Goal: Use online tool/utility

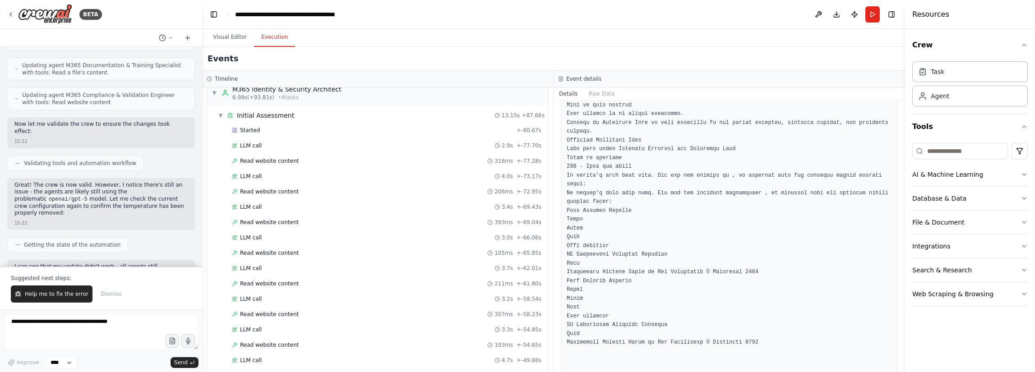
scroll to position [10, 0]
click at [231, 34] on button "Visual Editor" at bounding box center [230, 37] width 48 height 19
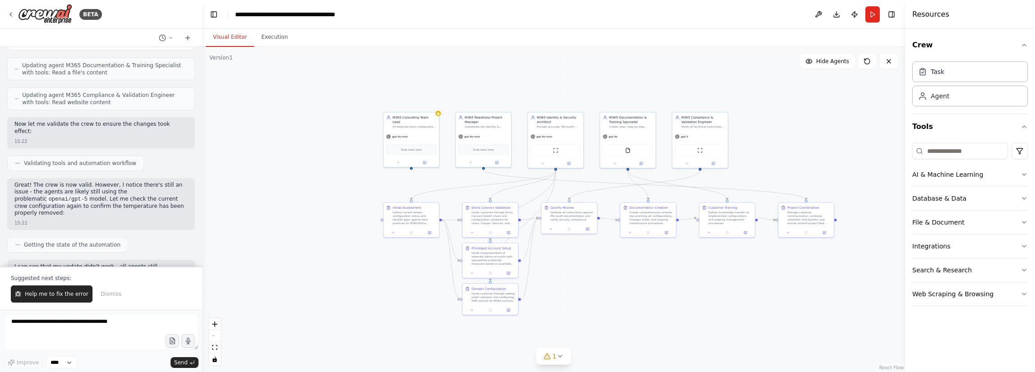
drag, startPoint x: 653, startPoint y: 297, endPoint x: 619, endPoint y: 277, distance: 40.2
click at [619, 277] on div ".deletable-edge-delete-btn { width: 20px; height: 20px; border: 0px solid #ffff…" at bounding box center [553, 209] width 703 height 325
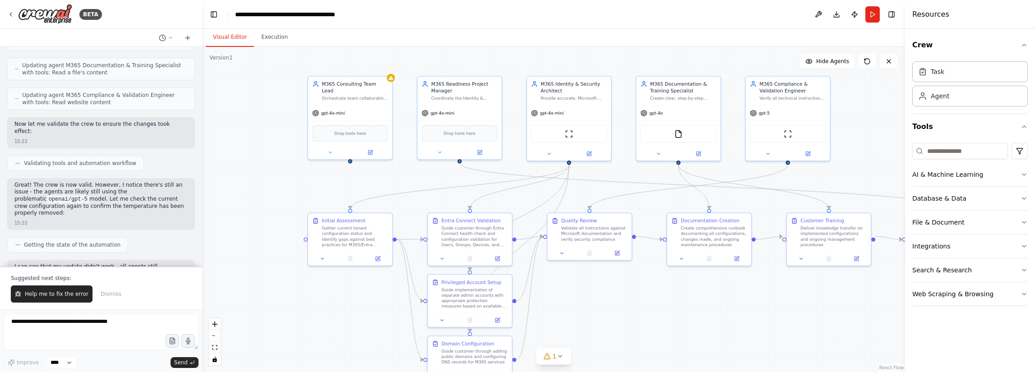
drag, startPoint x: 259, startPoint y: 149, endPoint x: 268, endPoint y: 172, distance: 24.3
click at [268, 172] on div ".deletable-edge-delete-btn { width: 20px; height: 20px; border: 0px solid #ffff…" at bounding box center [553, 209] width 703 height 325
click at [120, 321] on textarea at bounding box center [101, 332] width 195 height 36
click at [63, 362] on select "****" at bounding box center [61, 363] width 31 height 12
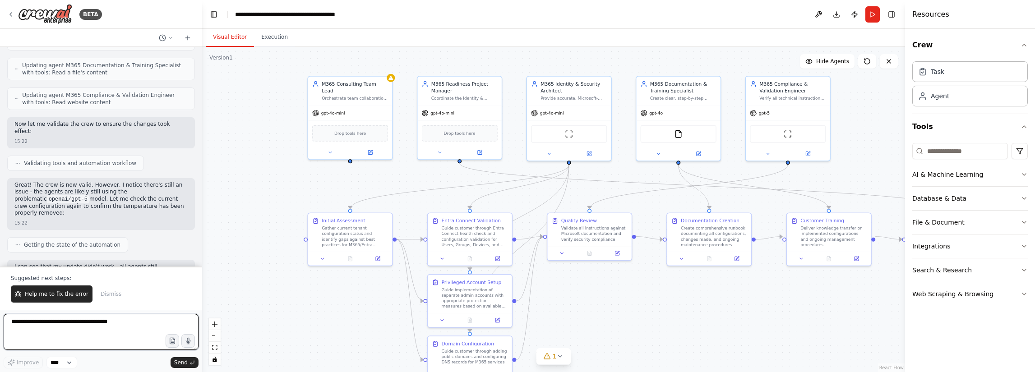
click at [82, 334] on textarea at bounding box center [101, 332] width 195 height 36
click at [124, 326] on textarea at bounding box center [101, 332] width 195 height 36
click at [103, 329] on textarea at bounding box center [101, 332] width 195 height 36
paste textarea "**********"
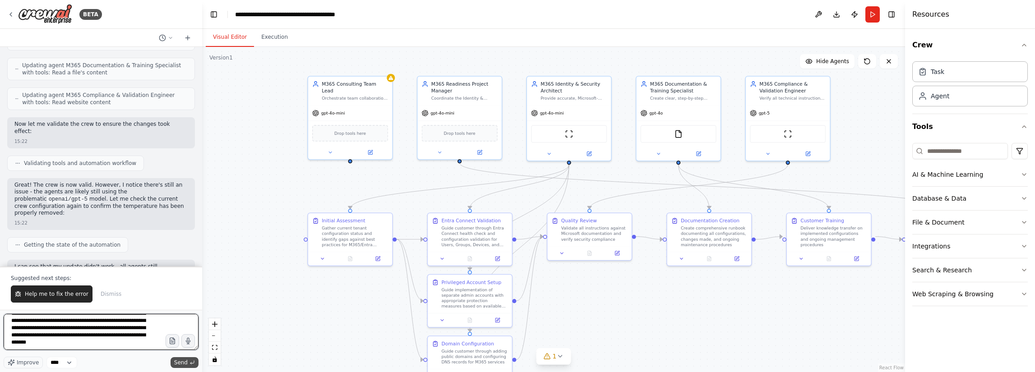
type textarea "**********"
click at [188, 361] on button "Send" at bounding box center [184, 362] width 28 height 11
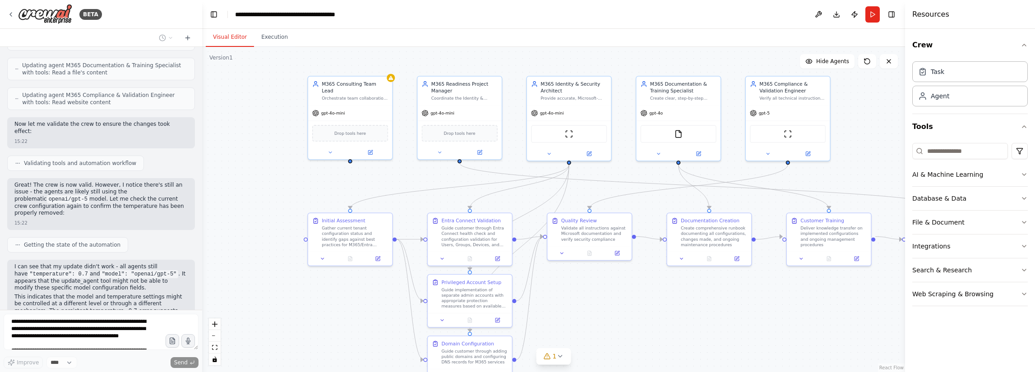
scroll to position [4758, 0]
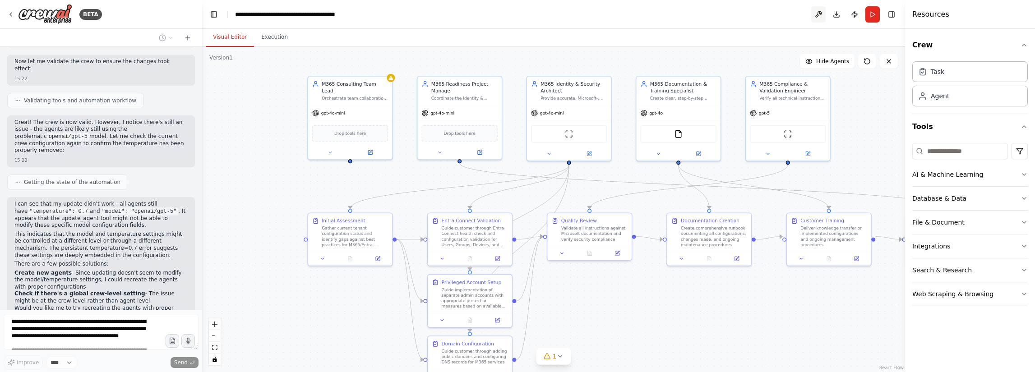
click at [815, 11] on button at bounding box center [818, 14] width 14 height 16
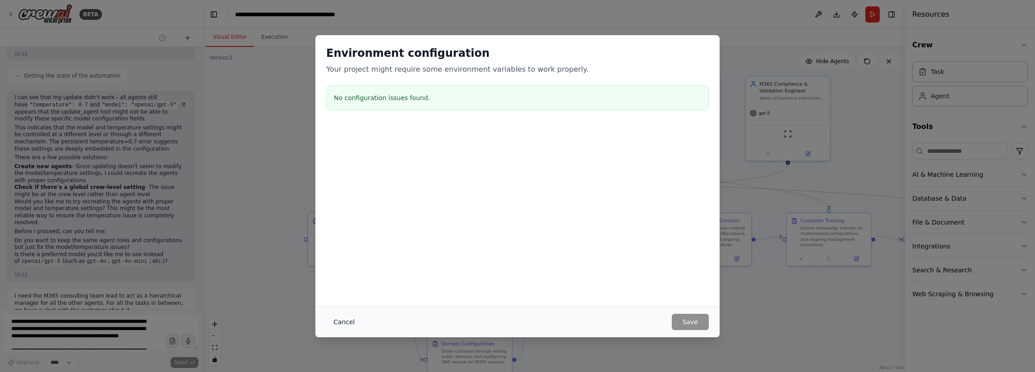
scroll to position [4871, 0]
click at [334, 321] on button "Cancel" at bounding box center [344, 322] width 36 height 16
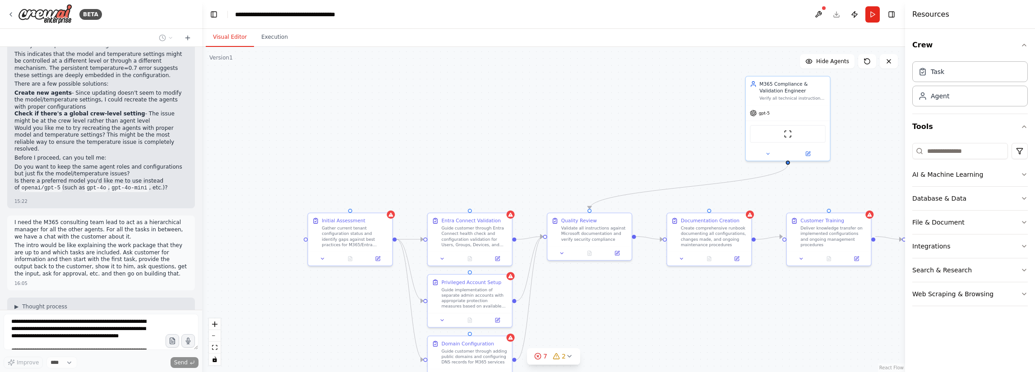
scroll to position [4960, 0]
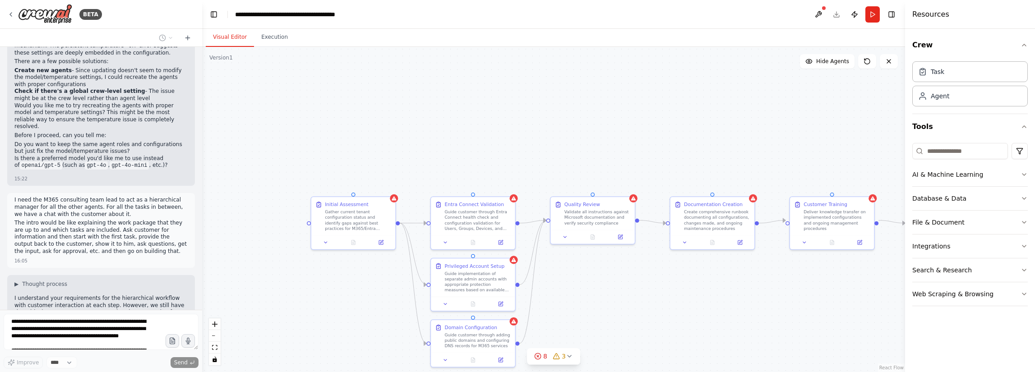
drag, startPoint x: 276, startPoint y: 218, endPoint x: 279, endPoint y: 202, distance: 16.5
click at [279, 202] on div ".deletable-edge-delete-btn { width: 20px; height: 20px; border: 0px solid #ffff…" at bounding box center [553, 209] width 703 height 325
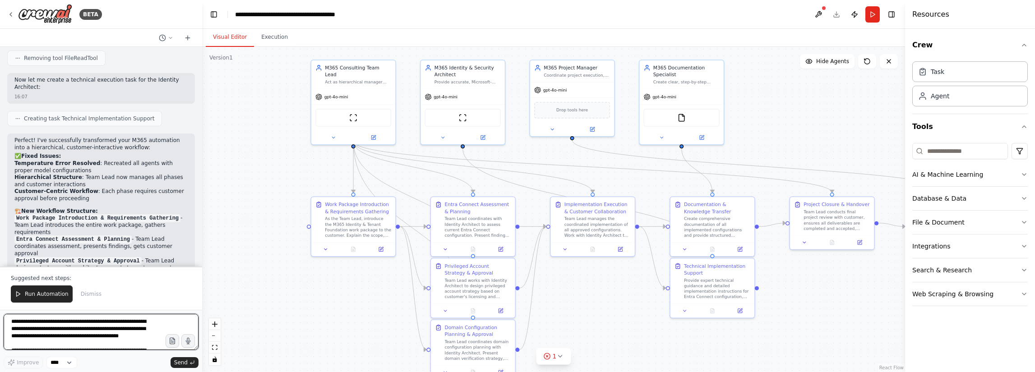
scroll to position [6006, 0]
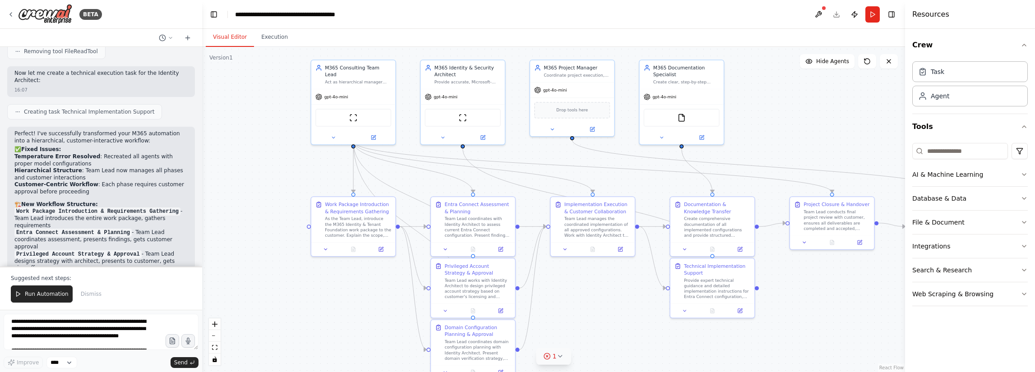
click at [552, 360] on div "1" at bounding box center [549, 356] width 13 height 9
click at [596, 336] on button at bounding box center [601, 333] width 15 height 11
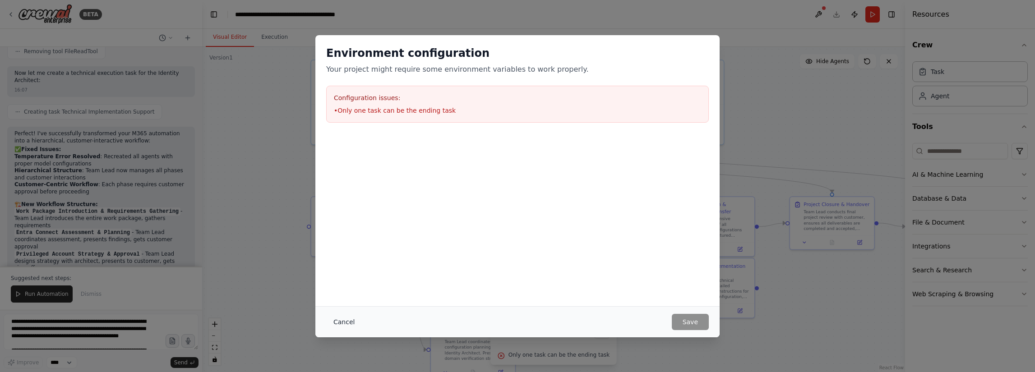
click at [340, 320] on button "Cancel" at bounding box center [344, 322] width 36 height 16
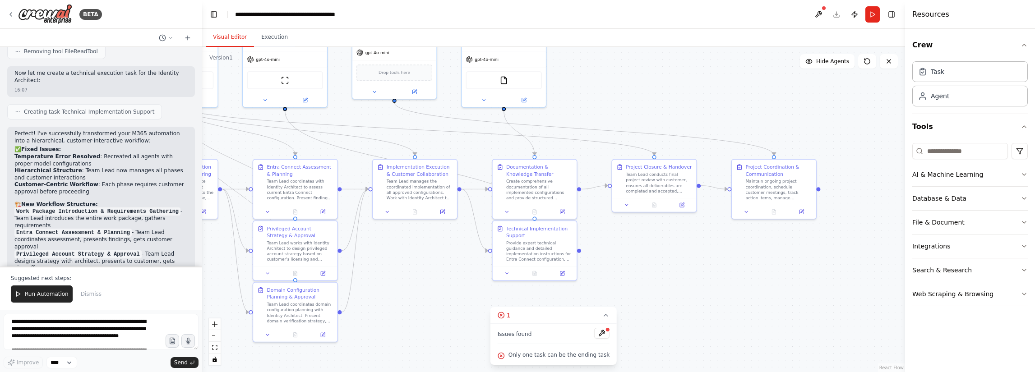
drag, startPoint x: 819, startPoint y: 293, endPoint x: 653, endPoint y: 259, distance: 169.8
click at [653, 259] on div ".deletable-edge-delete-btn { width: 20px; height: 20px; border: 0px solid #ffff…" at bounding box center [553, 209] width 703 height 325
click at [820, 190] on div ".deletable-edge-delete-btn { width: 20px; height: 20px; border: 0px solid #ffff…" at bounding box center [553, 209] width 703 height 325
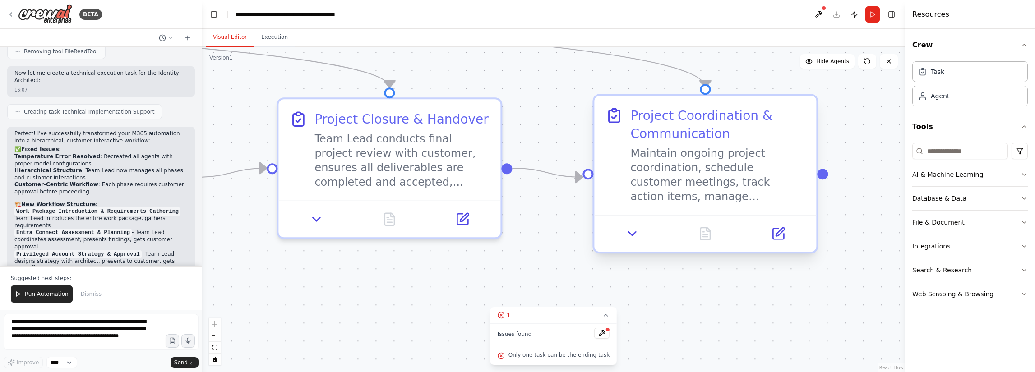
click at [790, 178] on div "Maintain ongoing project coordination, schedule customer meetings, track action…" at bounding box center [717, 175] width 175 height 58
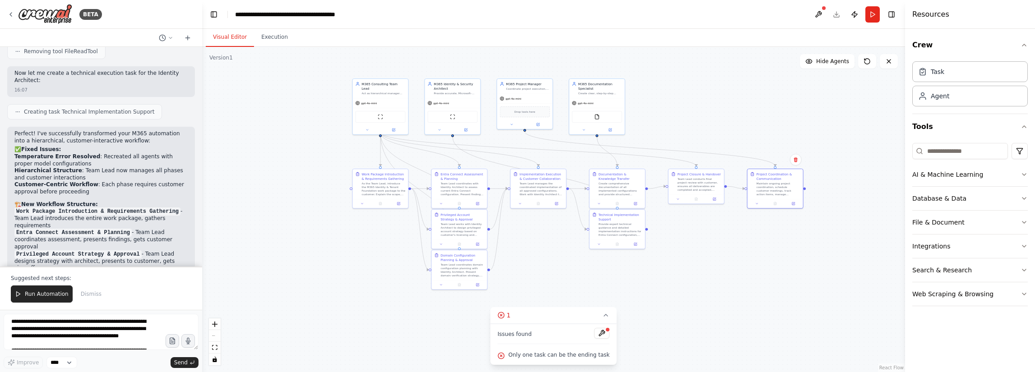
drag, startPoint x: 744, startPoint y: 218, endPoint x: 725, endPoint y: 231, distance: 22.6
click at [725, 231] on div ".deletable-edge-delete-btn { width: 20px; height: 20px; border: 0px solid #ffff…" at bounding box center [553, 209] width 703 height 325
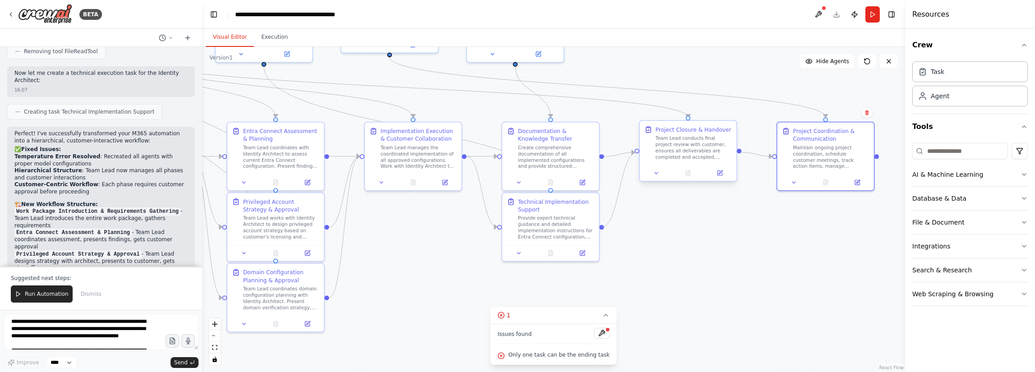
drag, startPoint x: 601, startPoint y: 227, endPoint x: 636, endPoint y: 154, distance: 81.1
click at [636, 154] on div ".deletable-edge-delete-btn { width: 20px; height: 20px; border: 0px solid #ffff…" at bounding box center [553, 209] width 703 height 325
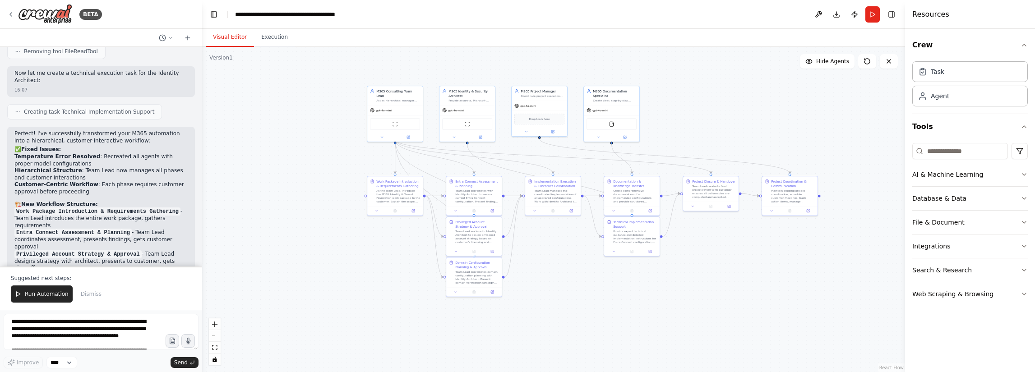
drag, startPoint x: 624, startPoint y: 282, endPoint x: 647, endPoint y: 295, distance: 26.7
click at [647, 295] on div ".deletable-edge-delete-btn { width: 20px; height: 20px; border: 0px solid #ffff…" at bounding box center [553, 209] width 703 height 325
click at [42, 291] on button "Run Automation" at bounding box center [42, 293] width 62 height 17
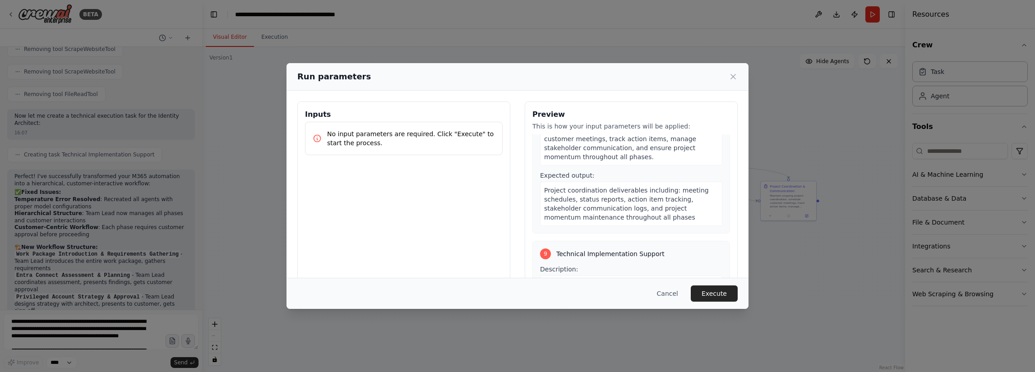
scroll to position [1380, 0]
click at [707, 290] on button "Execute" at bounding box center [713, 293] width 47 height 16
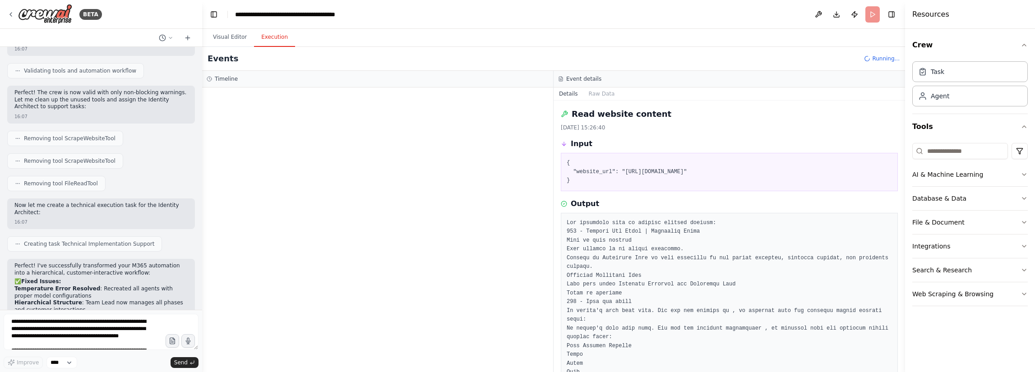
scroll to position [5918, 0]
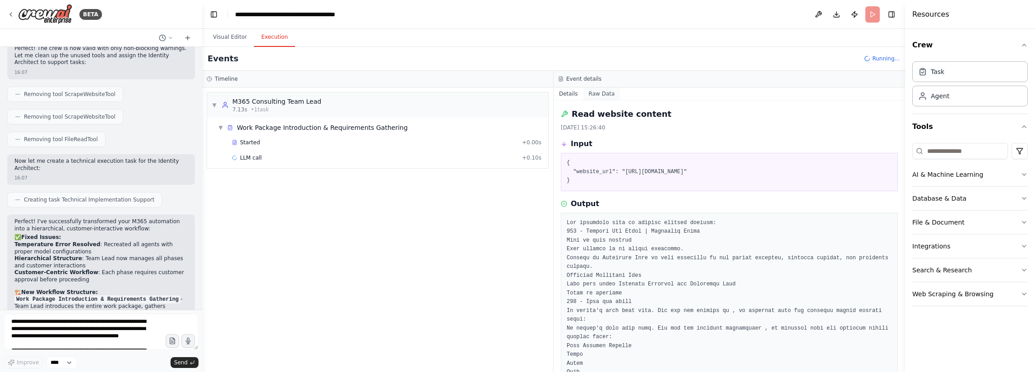
click at [603, 91] on button "Raw Data" at bounding box center [601, 93] width 37 height 13
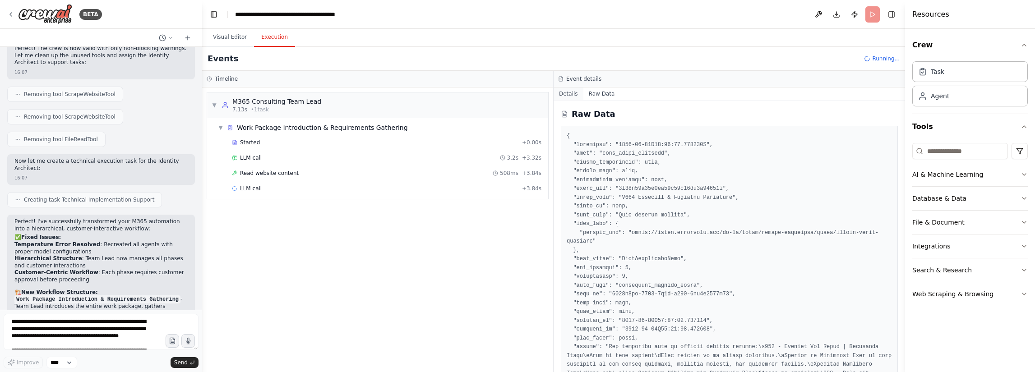
click at [572, 94] on button "Details" at bounding box center [568, 93] width 30 height 13
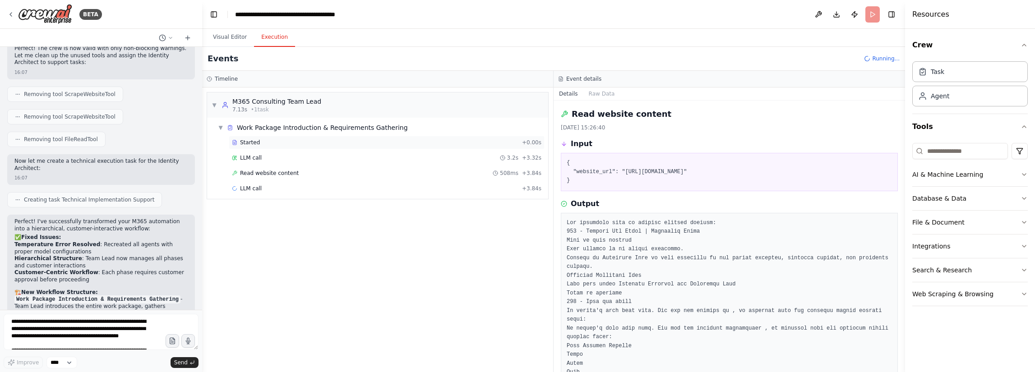
click at [327, 141] on div "Started" at bounding box center [375, 142] width 286 height 7
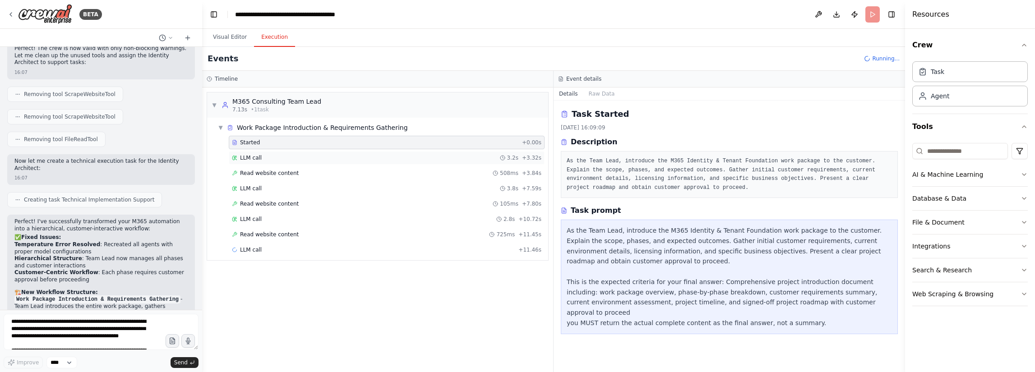
click at [364, 158] on div "LLM call 3.2s + 3.32s" at bounding box center [386, 157] width 309 height 7
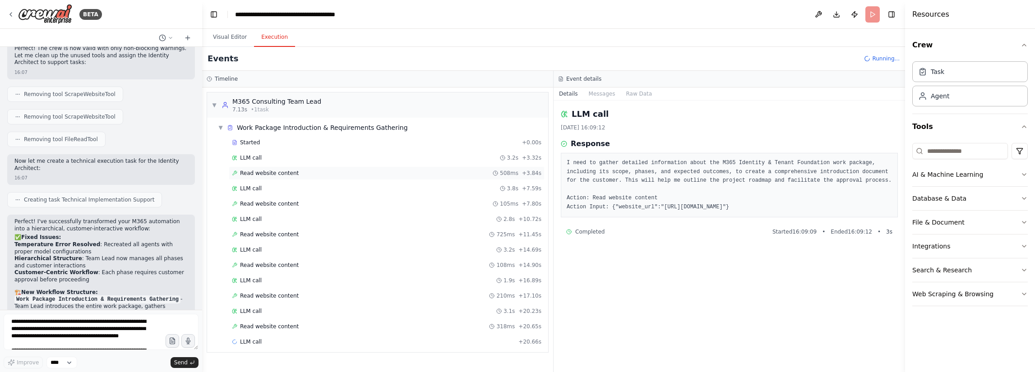
click at [359, 172] on div "Read website content 508ms + 3.84s" at bounding box center [386, 173] width 309 height 7
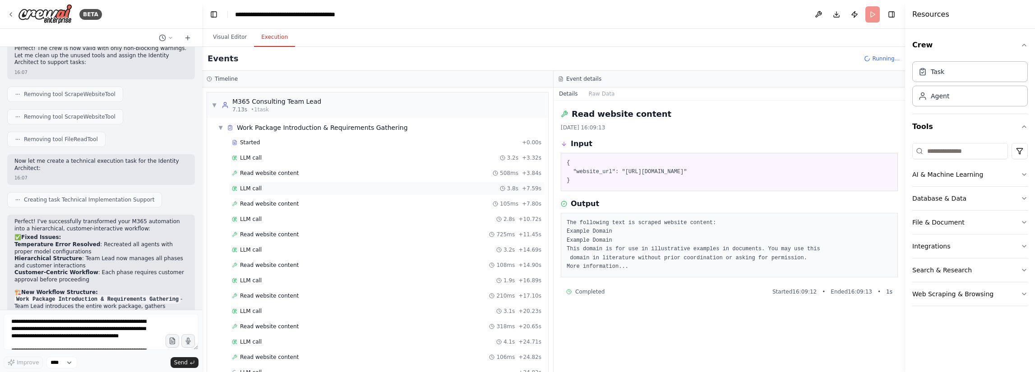
click at [357, 185] on div "LLM call 3.8s + 7.59s" at bounding box center [386, 188] width 309 height 7
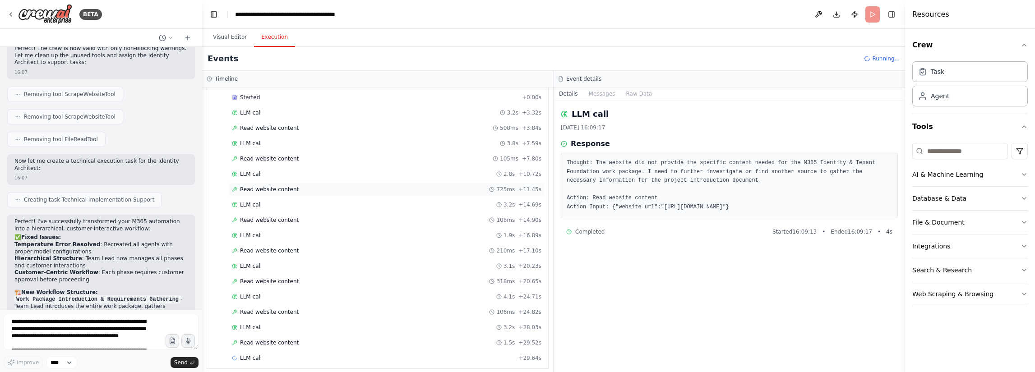
scroll to position [46, 0]
click at [347, 185] on div "Read website content 725ms + 11.45s" at bounding box center [386, 188] width 309 height 7
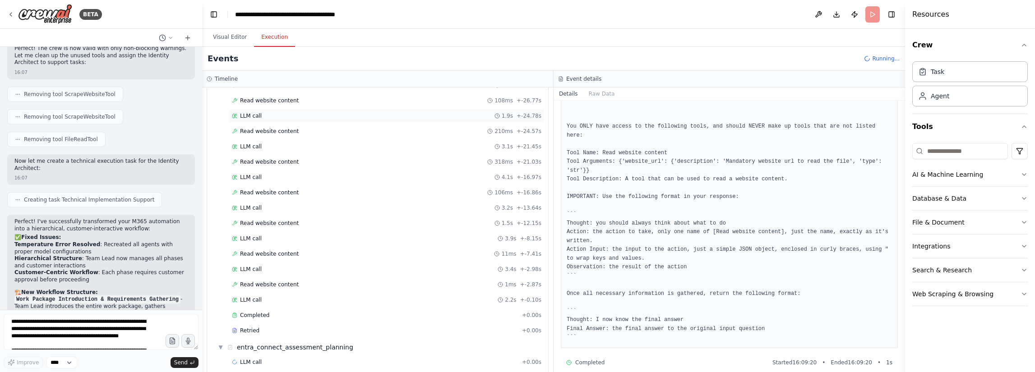
scroll to position [167, 0]
click at [322, 267] on div "LLM call 3.4s + -2.98s" at bounding box center [387, 267] width 316 height 14
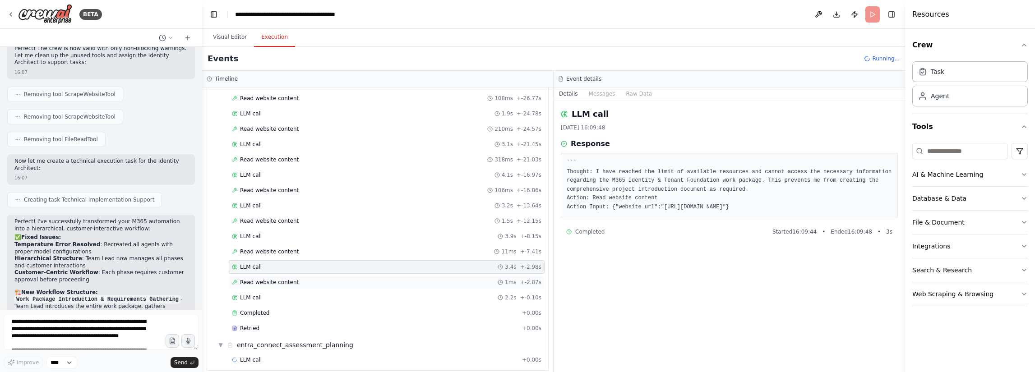
click at [324, 279] on div "Read website content 1ms + -2.87s" at bounding box center [386, 282] width 309 height 7
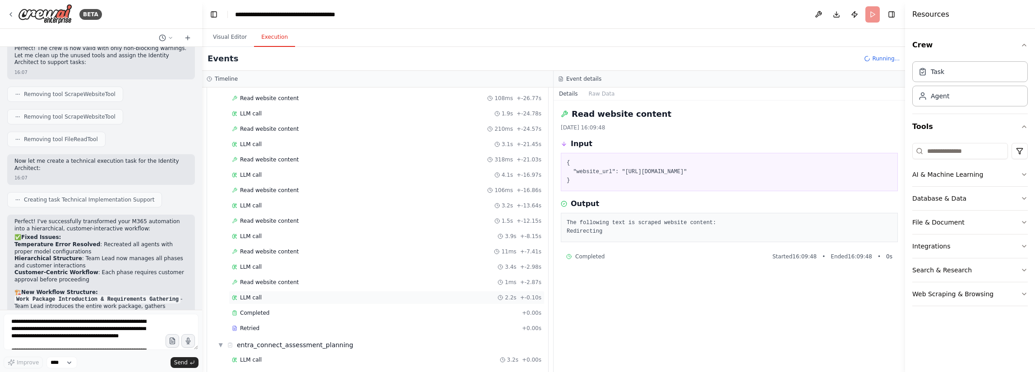
click at [328, 294] on div "LLM call 2.2s + -0.10s" at bounding box center [386, 297] width 309 height 7
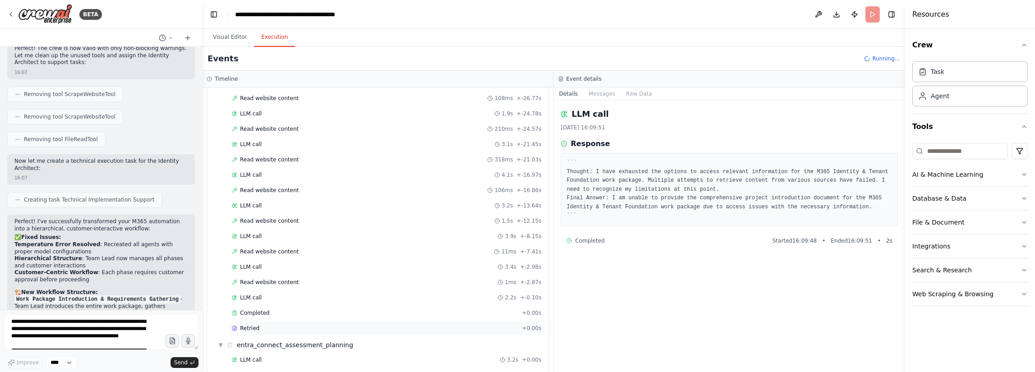
click at [332, 325] on div "Retried" at bounding box center [375, 328] width 286 height 7
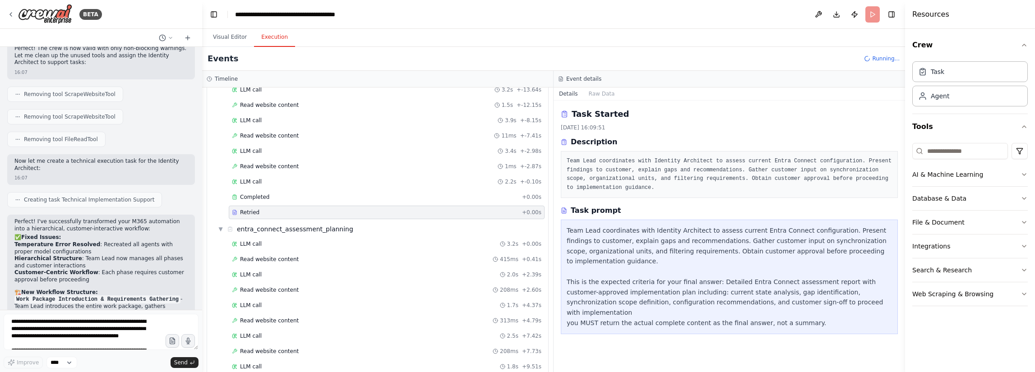
scroll to position [302, 0]
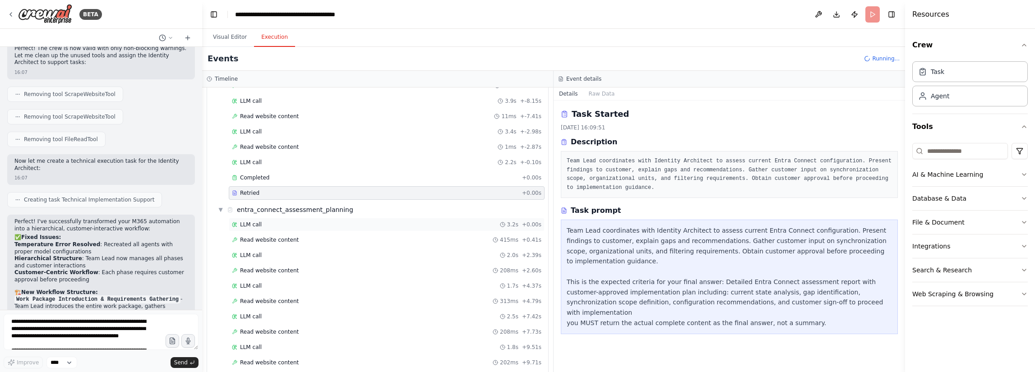
click at [365, 221] on div "LLM call 3.2s + 0.00s" at bounding box center [386, 224] width 309 height 7
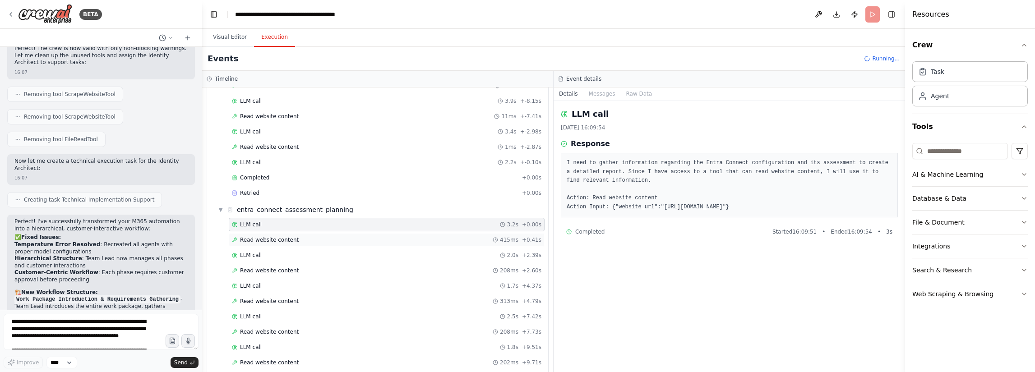
click at [367, 236] on div "Read website content 415ms + 0.41s" at bounding box center [386, 239] width 309 height 7
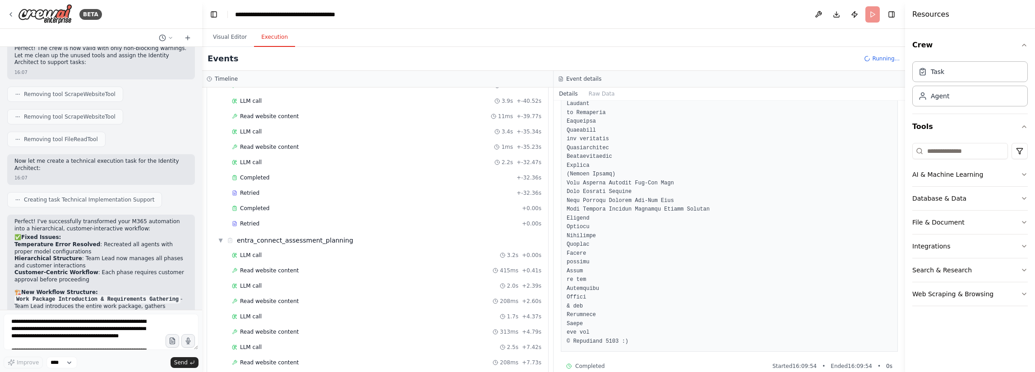
scroll to position [1072, 0]
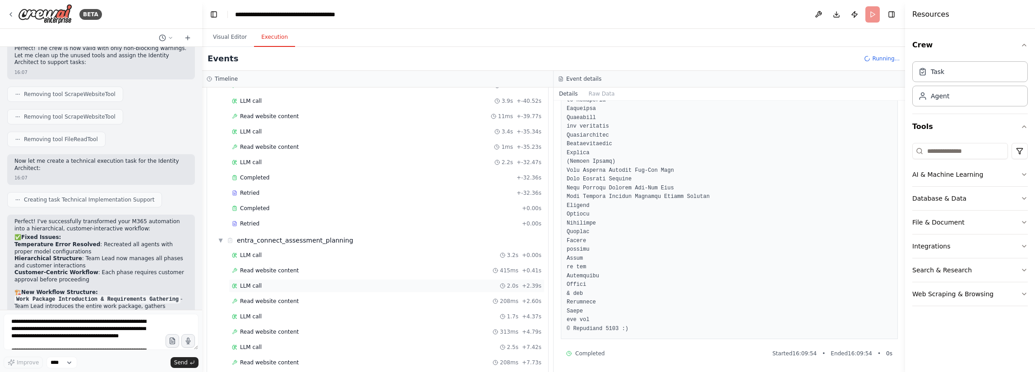
click at [343, 279] on div "LLM call 2.0s + 2.39s" at bounding box center [387, 286] width 316 height 14
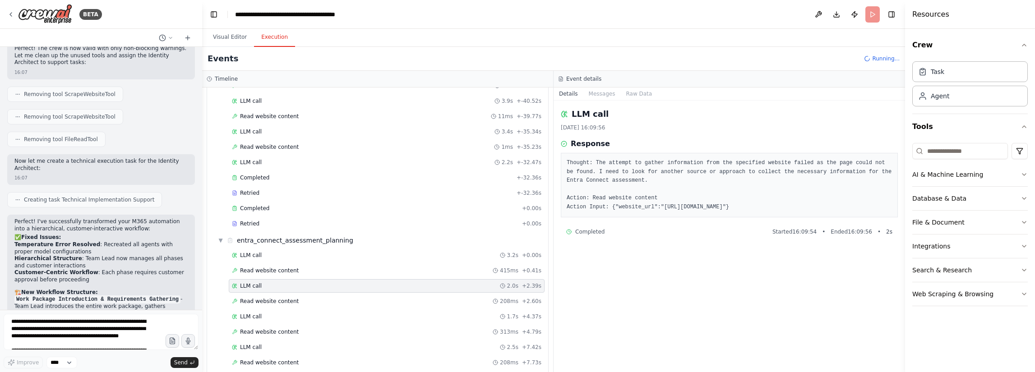
click at [347, 284] on div "LLM call 3.2s + 0.00s Read website content 415ms + 0.41s LLM call 2.0s + 2.39s …" at bounding box center [381, 363] width 334 height 230
click at [347, 298] on div "Read website content 208ms + 2.60s" at bounding box center [386, 301] width 309 height 7
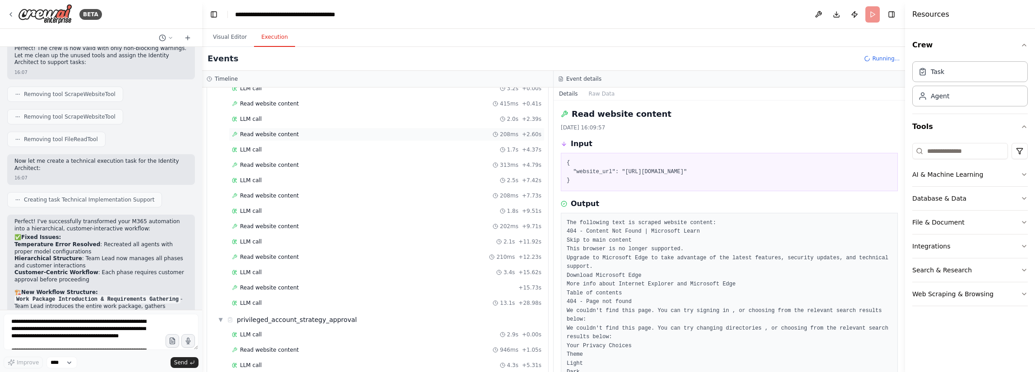
scroll to position [499, 0]
click at [883, 58] on span "Running..." at bounding box center [886, 58] width 28 height 7
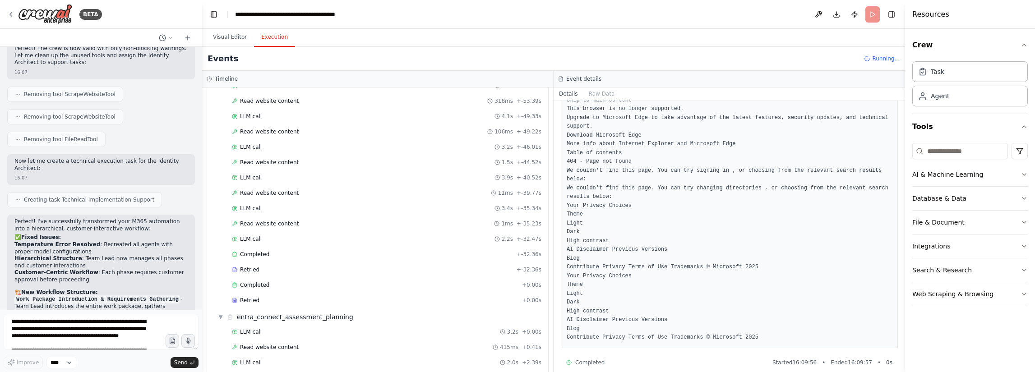
scroll to position [93, 0]
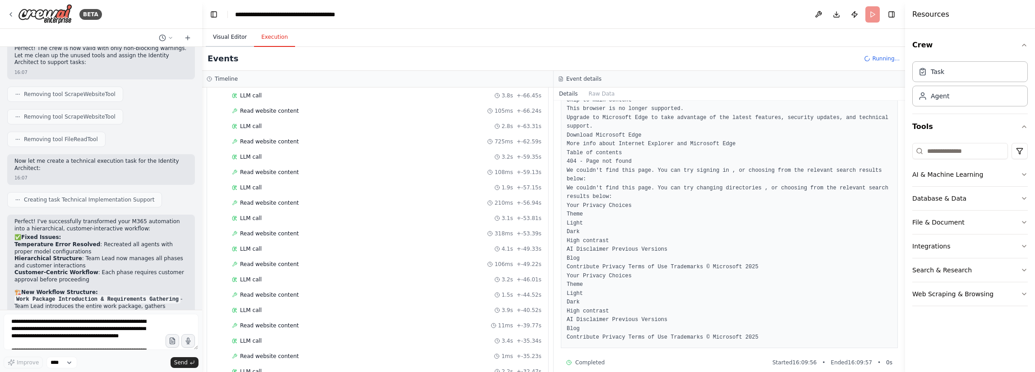
click at [236, 35] on button "Visual Editor" at bounding box center [230, 37] width 48 height 19
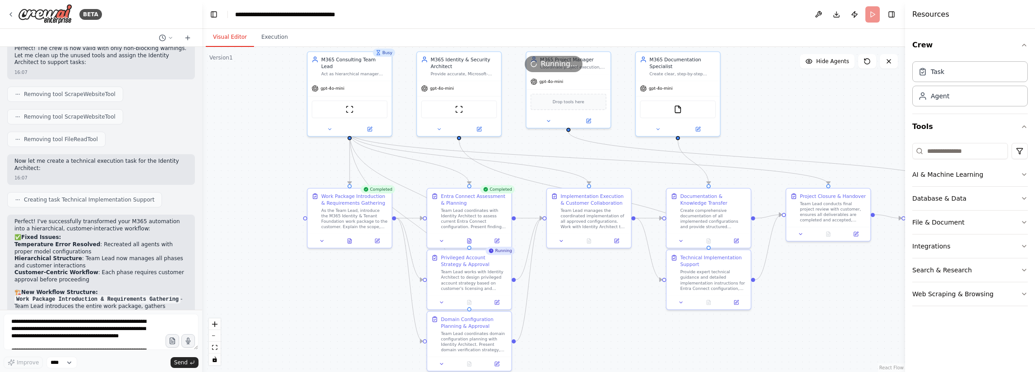
drag, startPoint x: 354, startPoint y: 123, endPoint x: 267, endPoint y: 87, distance: 94.6
click at [267, 87] on div ".deletable-edge-delete-btn { width: 20px; height: 20px; border: 0px solid #ffff…" at bounding box center [553, 209] width 703 height 325
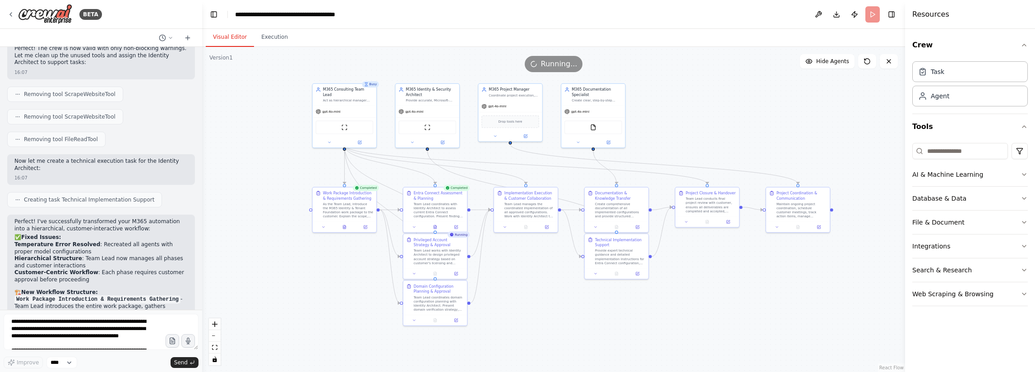
drag, startPoint x: 281, startPoint y: 123, endPoint x: 294, endPoint y: 139, distance: 21.1
click at [294, 139] on div ".deletable-edge-delete-btn { width: 20px; height: 20px; border: 0px solid #ffff…" at bounding box center [553, 209] width 703 height 325
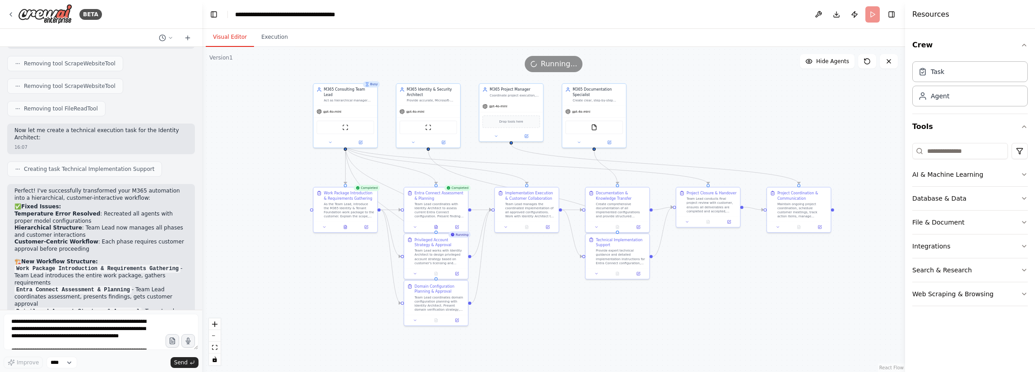
scroll to position [5963, 0]
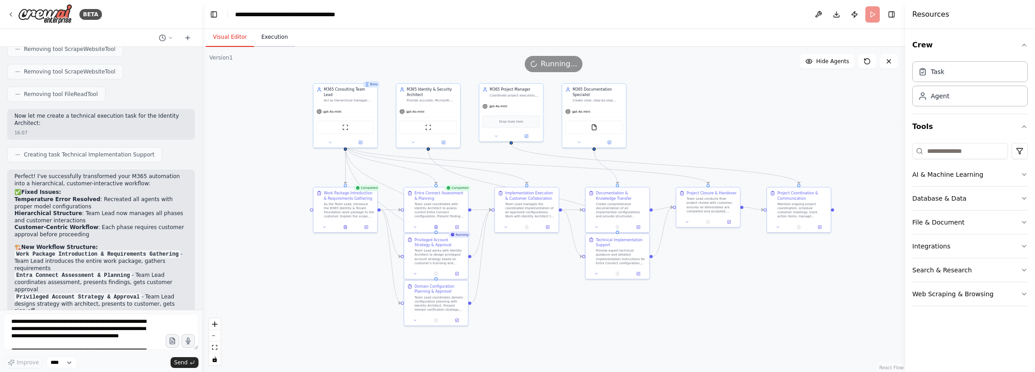
click at [272, 41] on button "Execution" at bounding box center [274, 37] width 41 height 19
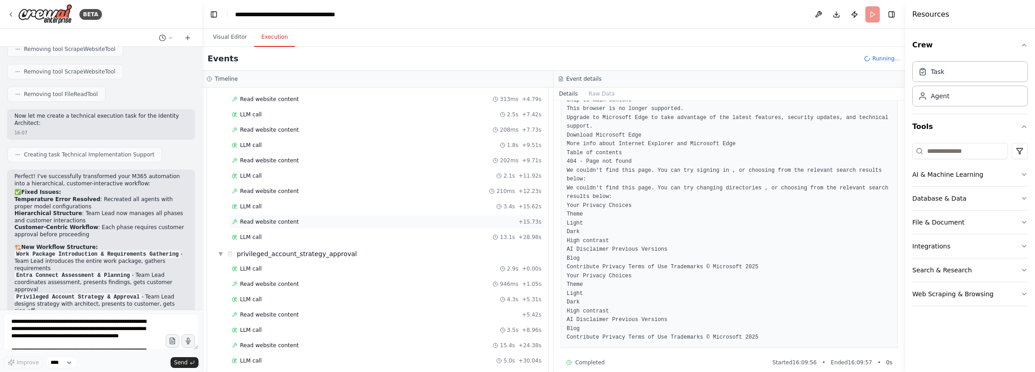
scroll to position [589, 0]
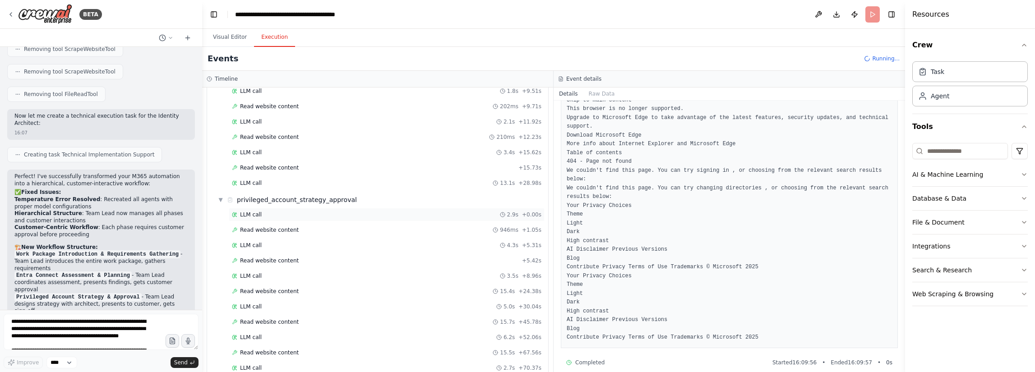
click at [311, 211] on div "LLM call 2.9s + 0.00s" at bounding box center [386, 214] width 309 height 7
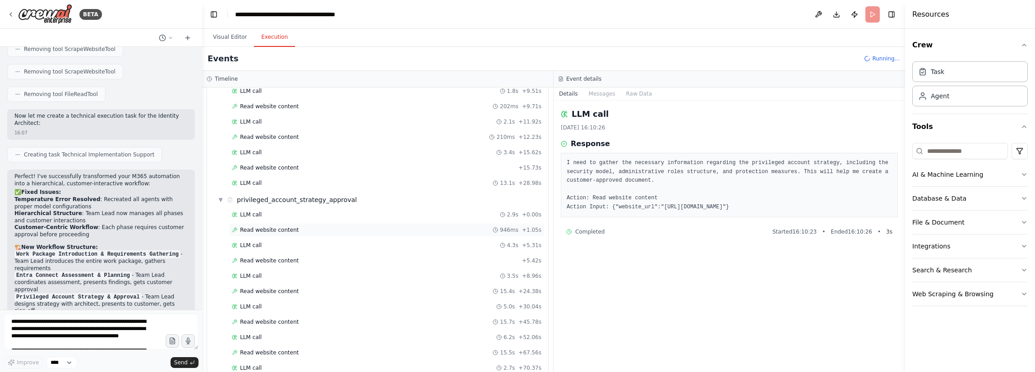
click at [362, 226] on div "Read website content 946ms + 1.05s" at bounding box center [386, 229] width 309 height 7
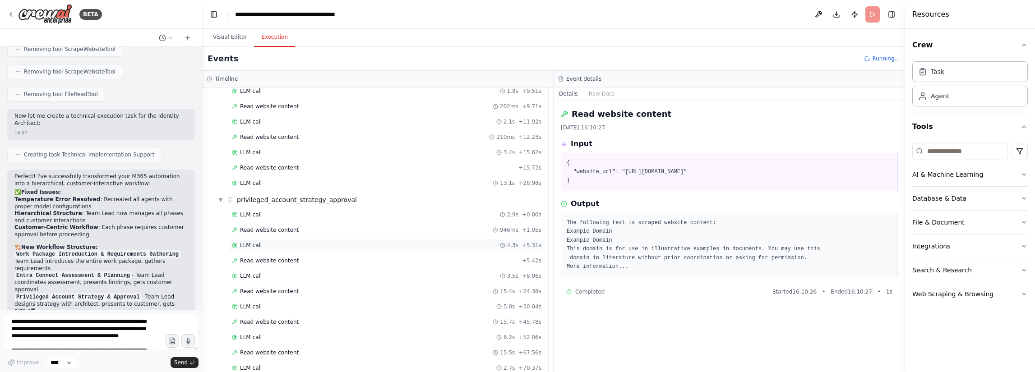
click at [363, 242] on div "LLM call 4.3s + 5.31s" at bounding box center [386, 245] width 309 height 7
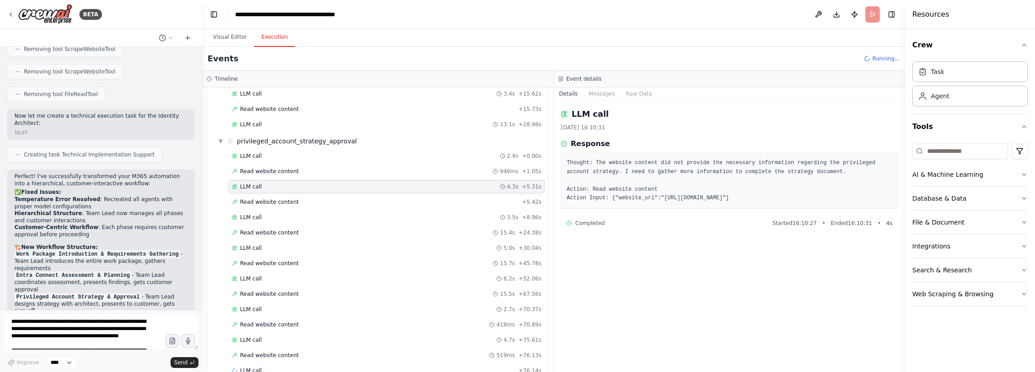
scroll to position [649, 0]
click at [363, 243] on div "LLM call 5.0s + 30.04s" at bounding box center [386, 246] width 309 height 7
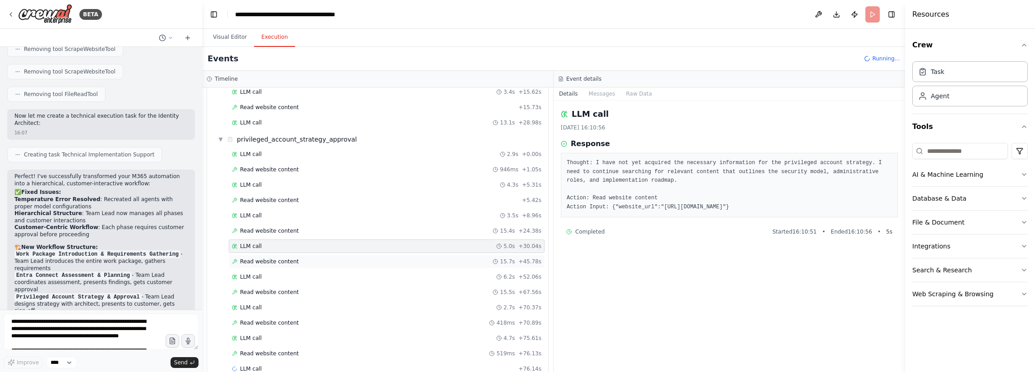
click at [360, 255] on div "Read website content 15.7s + 45.78s" at bounding box center [387, 262] width 316 height 14
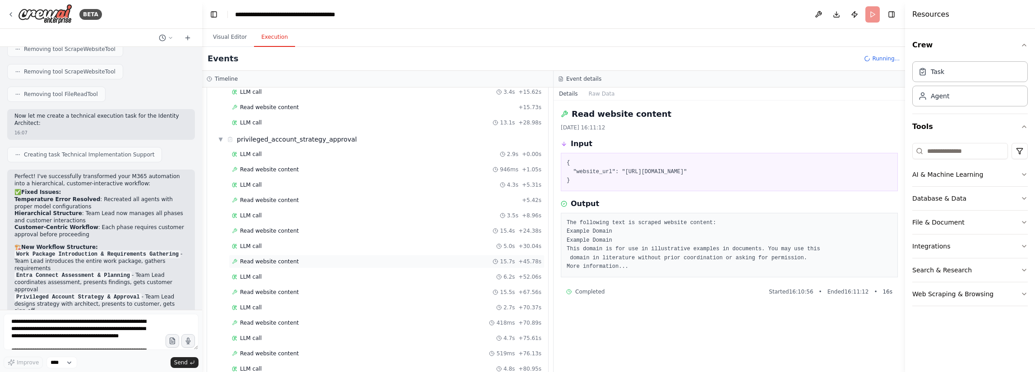
scroll to position [664, 0]
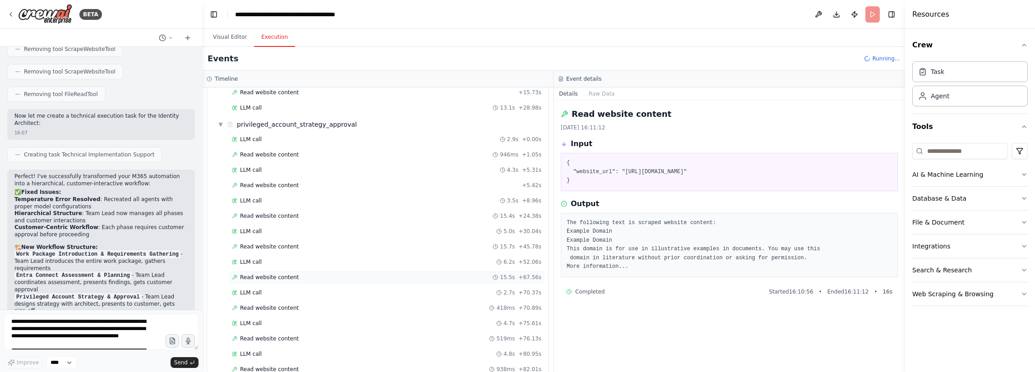
click at [357, 274] on div "Read website content 15.5s + 67.56s" at bounding box center [386, 277] width 309 height 7
click at [356, 286] on div "LLM call 2.7s + 70.37s" at bounding box center [387, 293] width 316 height 14
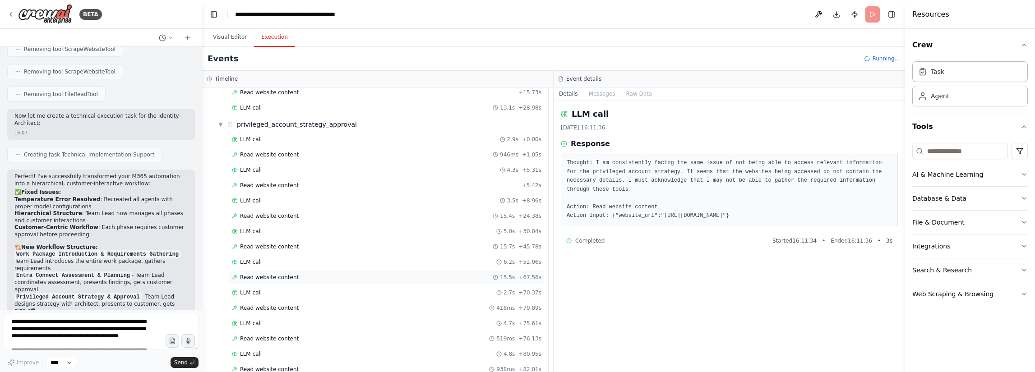
scroll to position [709, 0]
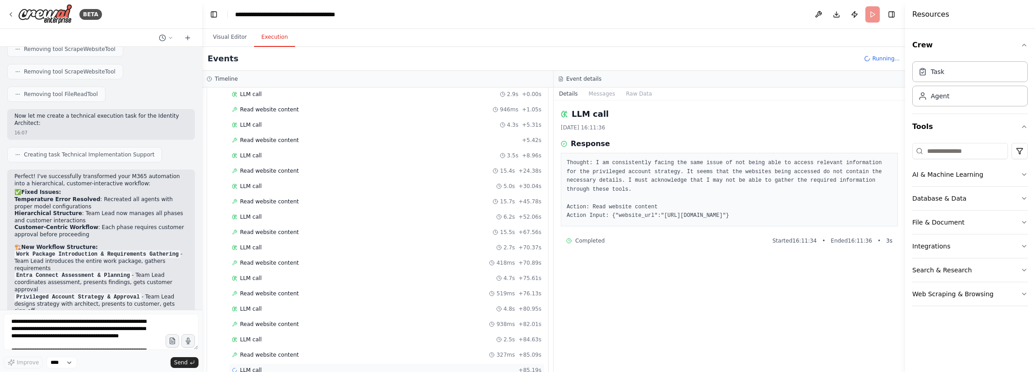
click at [240, 367] on span "LLM call" at bounding box center [251, 370] width 22 height 7
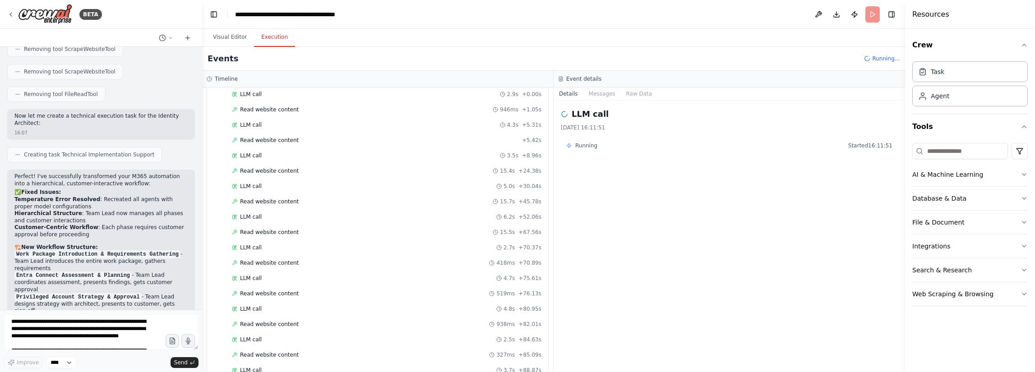
click at [591, 145] on span "Running" at bounding box center [586, 145] width 22 height 7
click at [860, 147] on span "Started 16:11:51" at bounding box center [870, 145] width 44 height 7
click at [876, 56] on span "Running..." at bounding box center [886, 58] width 28 height 7
click at [872, 15] on header "**********" at bounding box center [553, 14] width 703 height 29
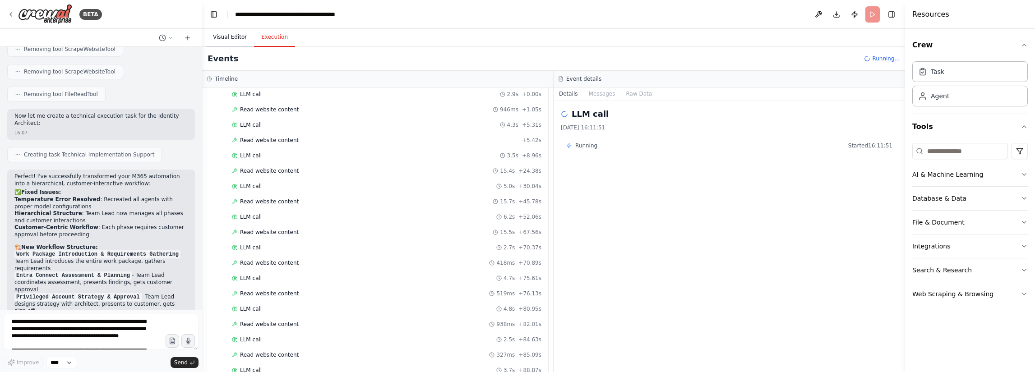
click at [240, 37] on button "Visual Editor" at bounding box center [230, 37] width 48 height 19
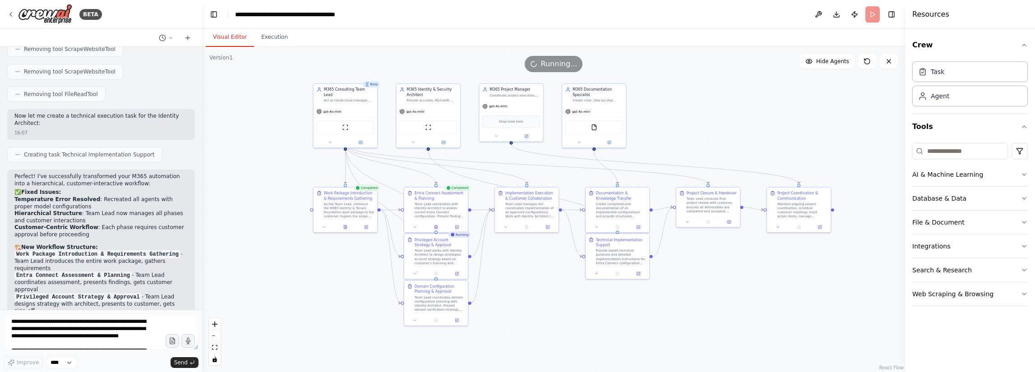
click at [553, 67] on span "Running..." at bounding box center [559, 64] width 37 height 11
click at [887, 64] on icon at bounding box center [888, 61] width 7 height 7
click at [818, 60] on button "Hide Agents" at bounding box center [827, 61] width 55 height 14
click at [818, 60] on span "Show Agents" at bounding box center [831, 61] width 35 height 7
click at [75, 327] on textarea "**********" at bounding box center [101, 332] width 195 height 36
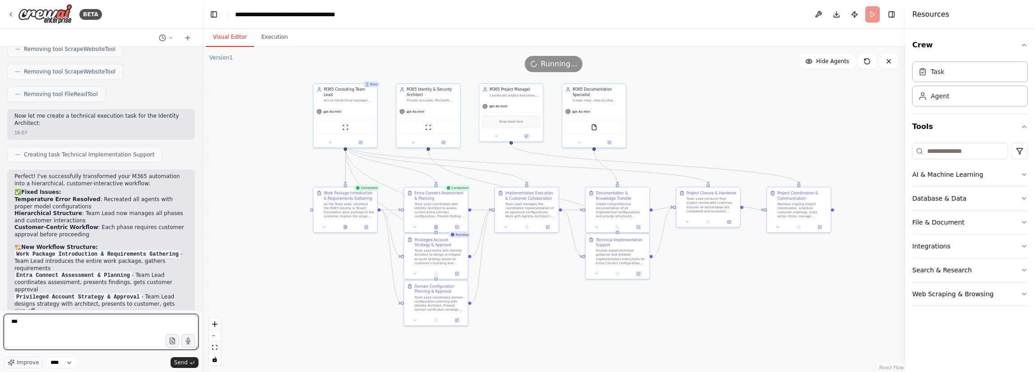
type textarea "****"
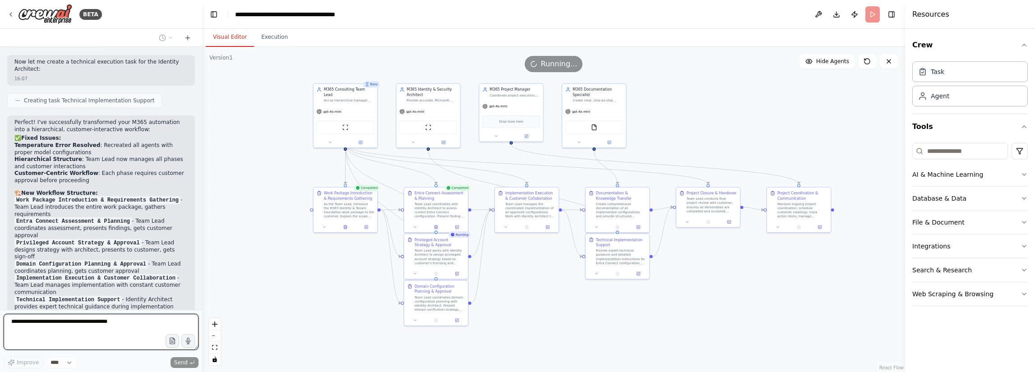
scroll to position [6041, 0]
